Goal: Ask a question

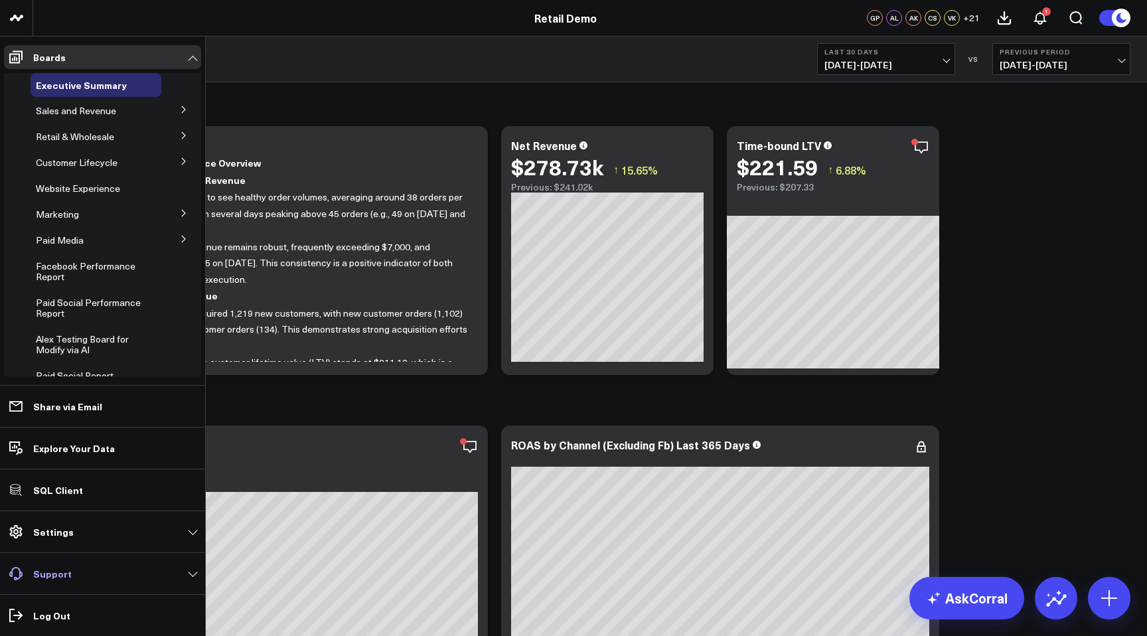
click at [52, 577] on p "Support" at bounding box center [52, 573] width 39 height 11
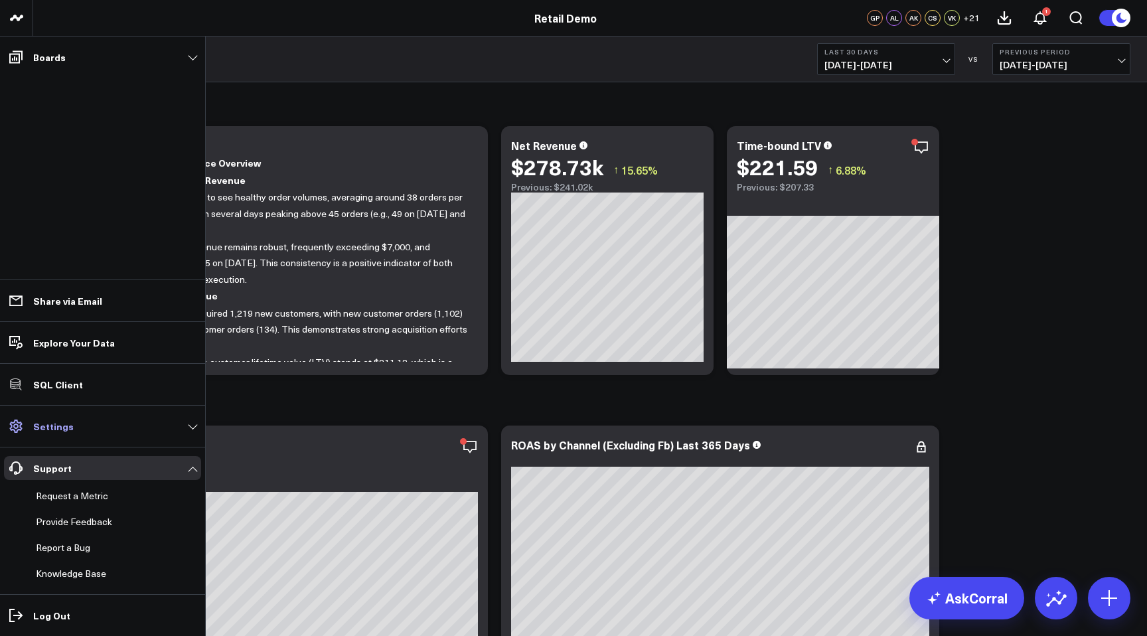
click at [49, 430] on p "Settings" at bounding box center [53, 426] width 40 height 11
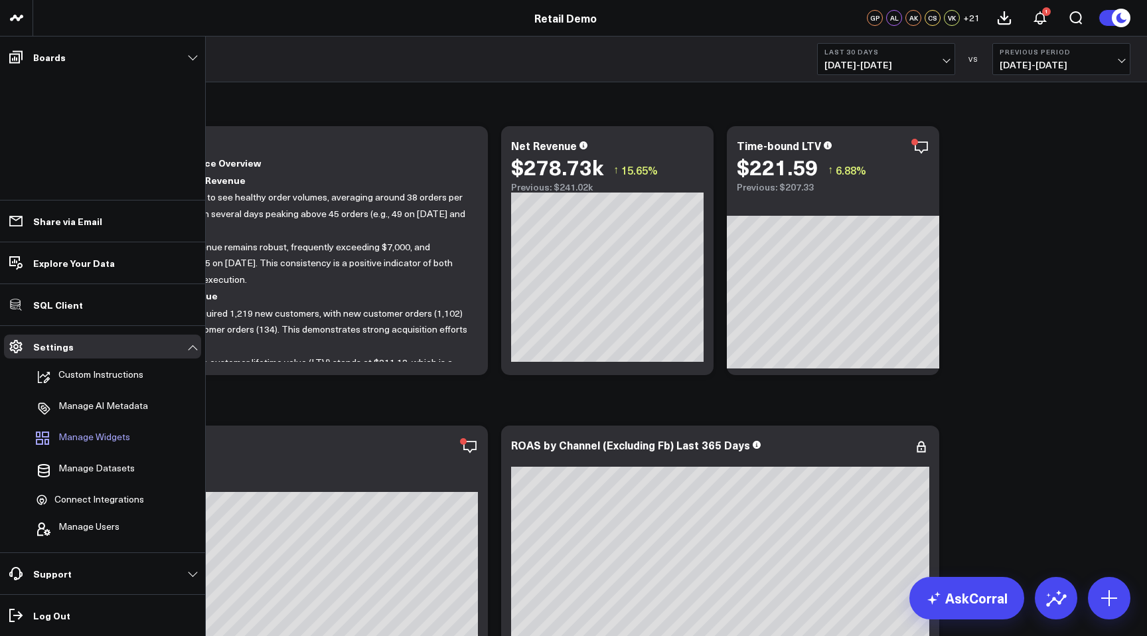
click at [81, 438] on span "Manage Widgets" at bounding box center [94, 440] width 72 height 16
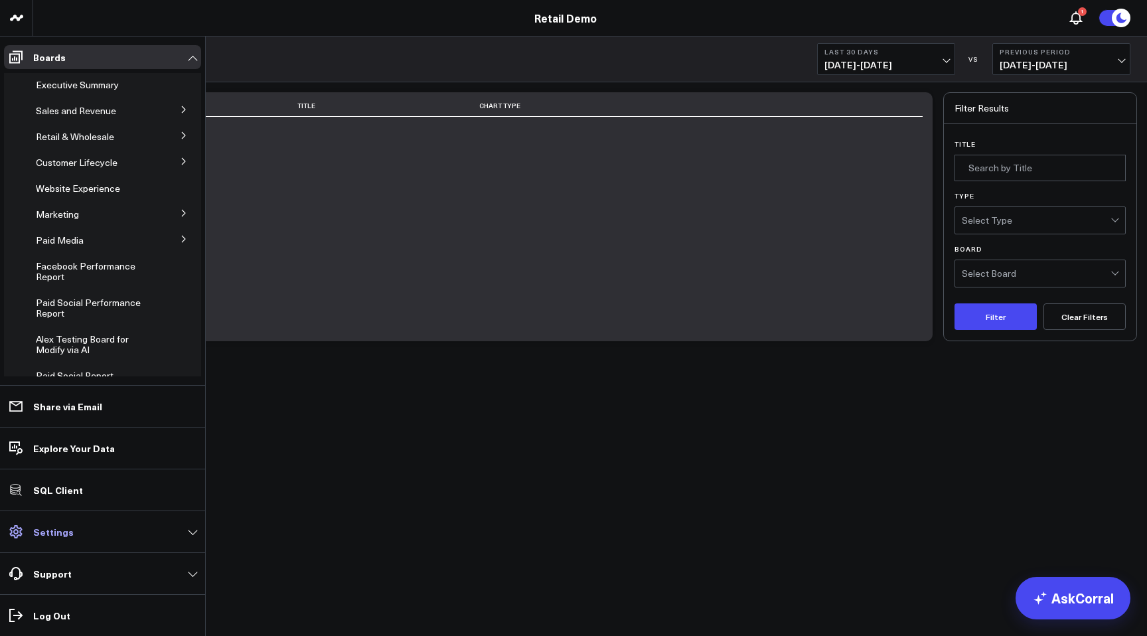
click at [60, 526] on p "Settings" at bounding box center [53, 531] width 40 height 11
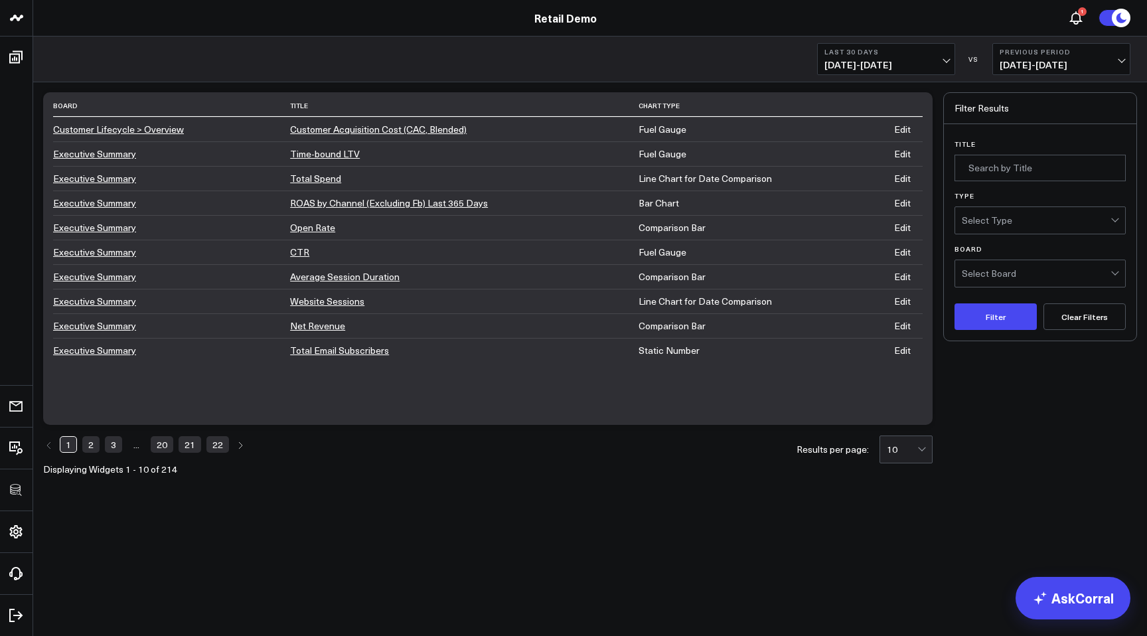
click at [475, 554] on body "Retail Demo Retail Demo 1 Last 30 Days [DATE] - [DATE] VS Previous Period [DATE…" at bounding box center [573, 318] width 1147 height 636
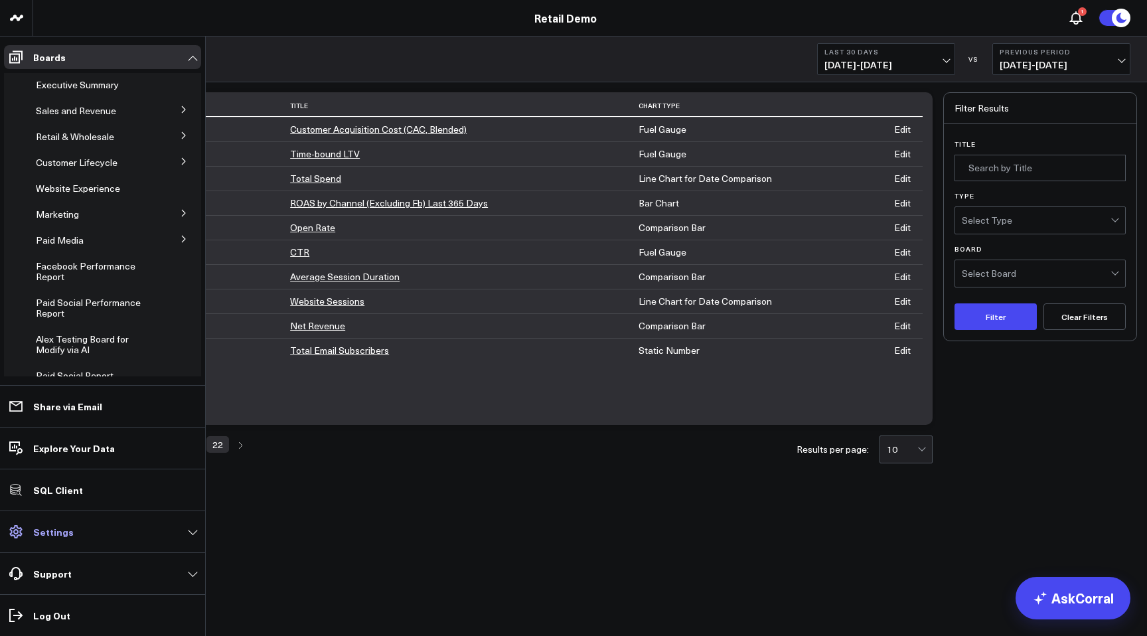
click at [32, 529] on link "Settings" at bounding box center [102, 532] width 197 height 24
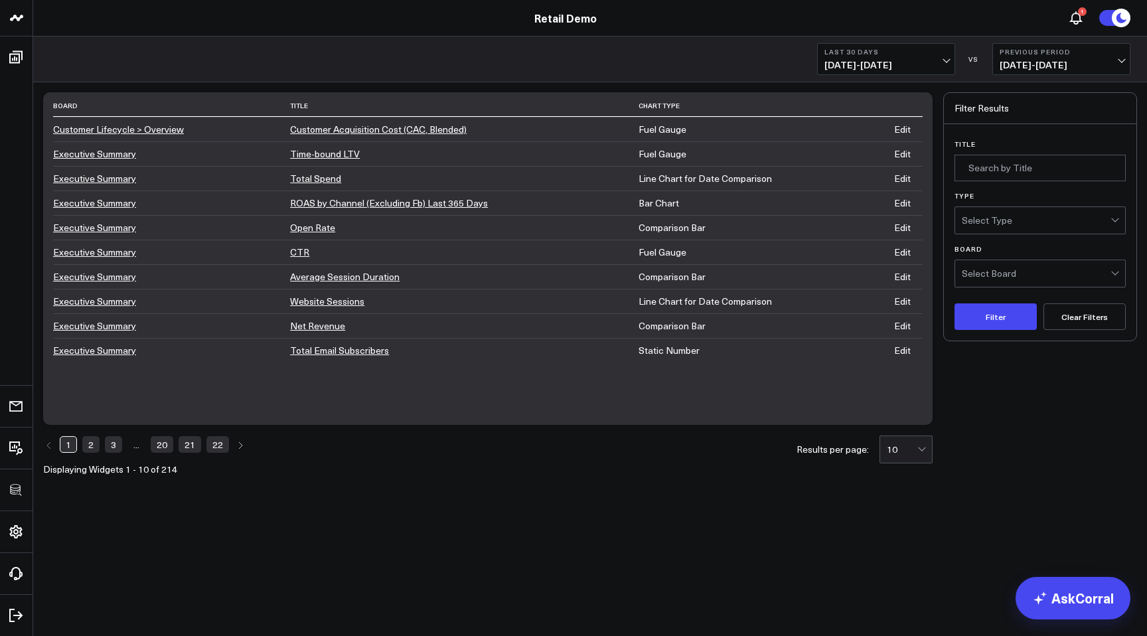
click at [1070, 634] on body "Retail Demo Retail Demo 1 Last 30 Days [DATE] - [DATE] VS Previous Period [DATE…" at bounding box center [573, 318] width 1147 height 636
click at [1070, 594] on link "AskCorral" at bounding box center [1073, 598] width 115 height 42
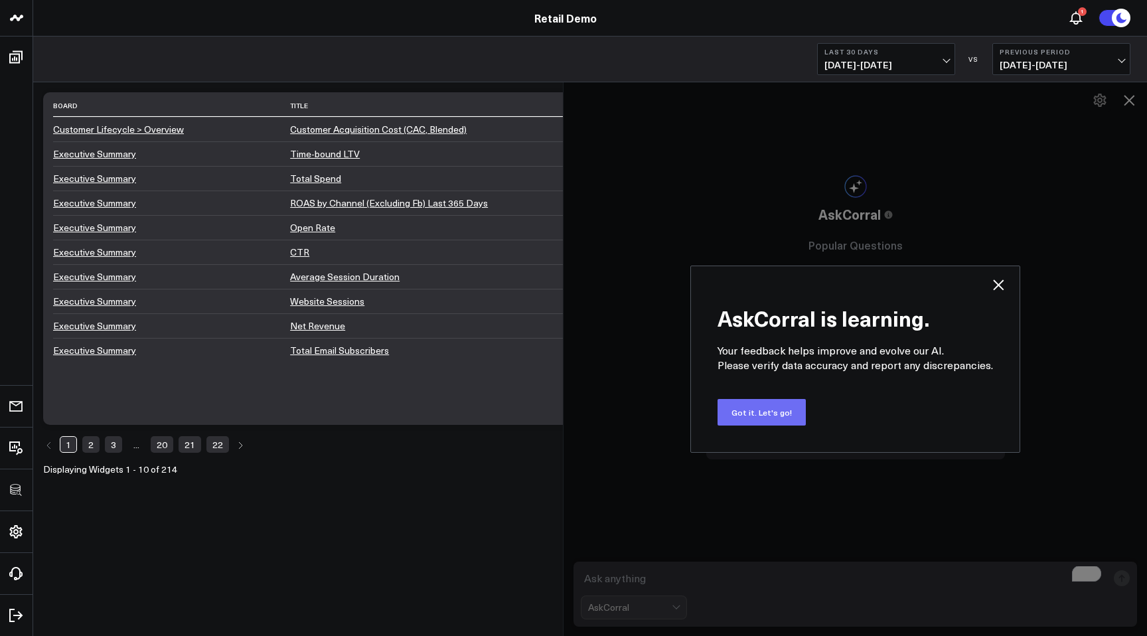
click at [772, 414] on button "Got it. Let's go!" at bounding box center [762, 412] width 88 height 27
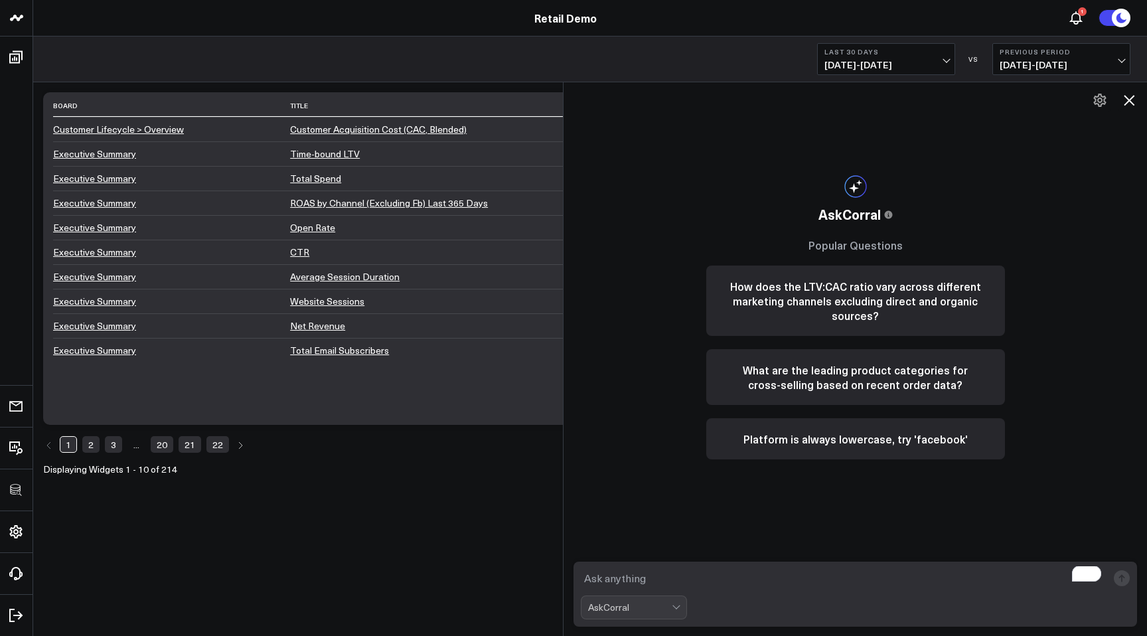
click at [674, 581] on textarea "To enrich screen reader interactions, please activate Accessibility in Grammarl…" at bounding box center [844, 578] width 526 height 24
click at [796, 367] on button "What are the leading product categories for cross-selling based on recent order…" at bounding box center [855, 377] width 299 height 56
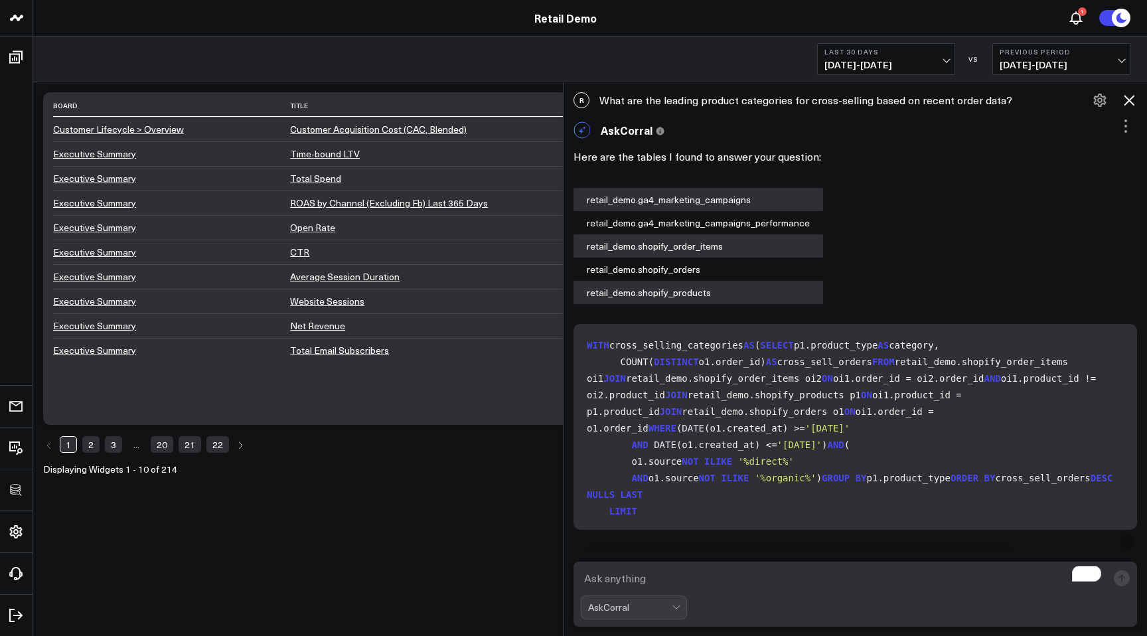
click at [1131, 98] on icon at bounding box center [1129, 100] width 11 height 11
